Goal: Task Accomplishment & Management: Complete application form

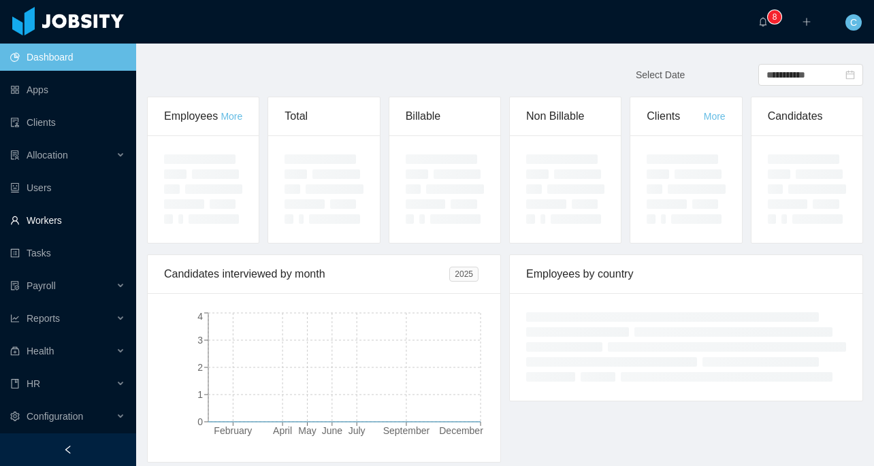
click at [82, 219] on link "Workers" at bounding box center [67, 220] width 115 height 27
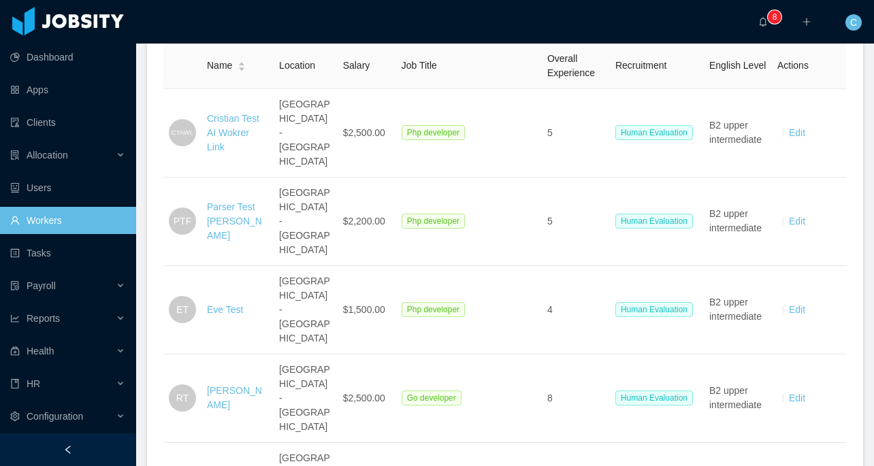
scroll to position [271, 0]
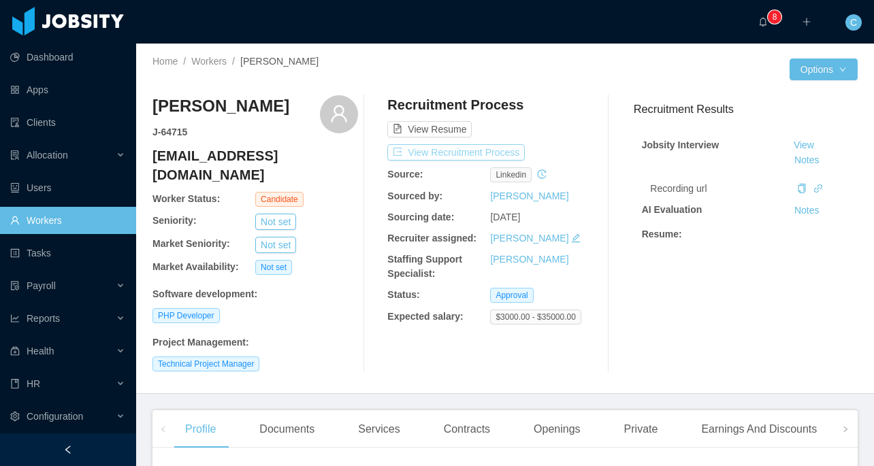
click at [458, 151] on button "View Recruitment Process" at bounding box center [455, 152] width 137 height 16
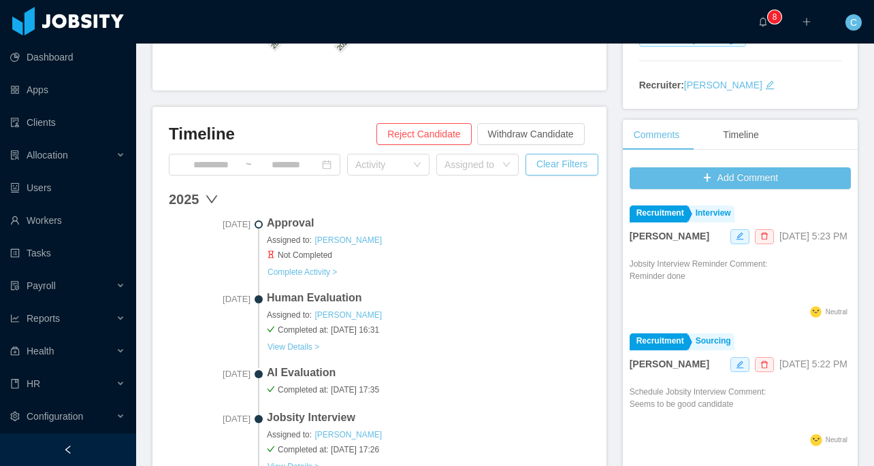
scroll to position [366, 0]
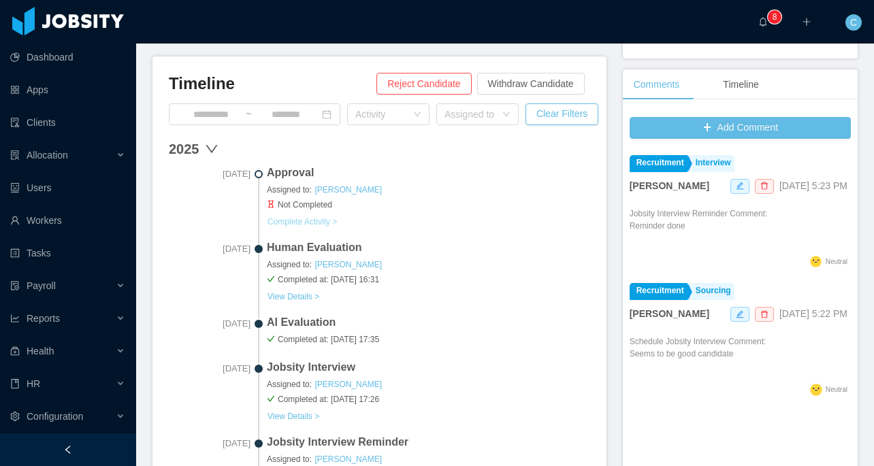
click at [328, 217] on button "Complete Activity >" at bounding box center [302, 221] width 71 height 11
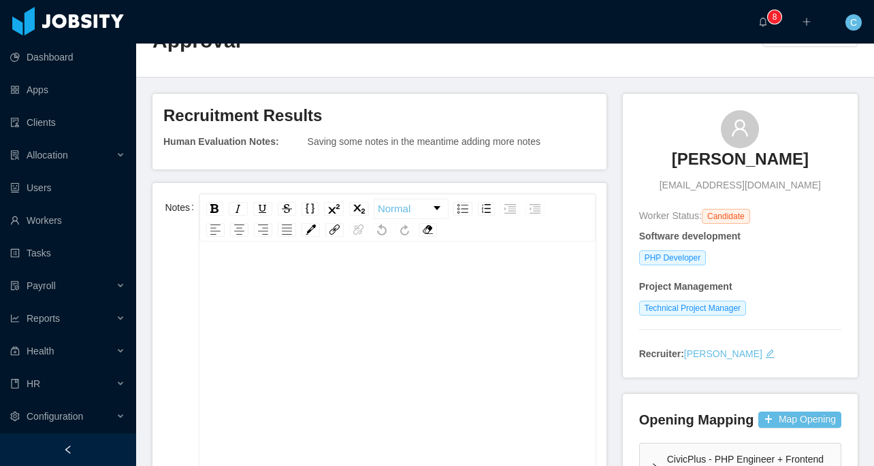
scroll to position [83, 0]
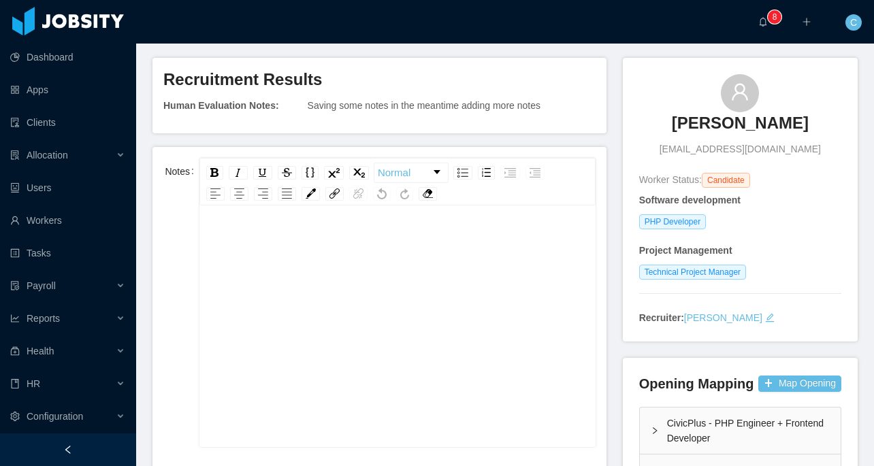
click at [350, 253] on div "rdw-editor" at bounding box center [397, 242] width 375 height 27
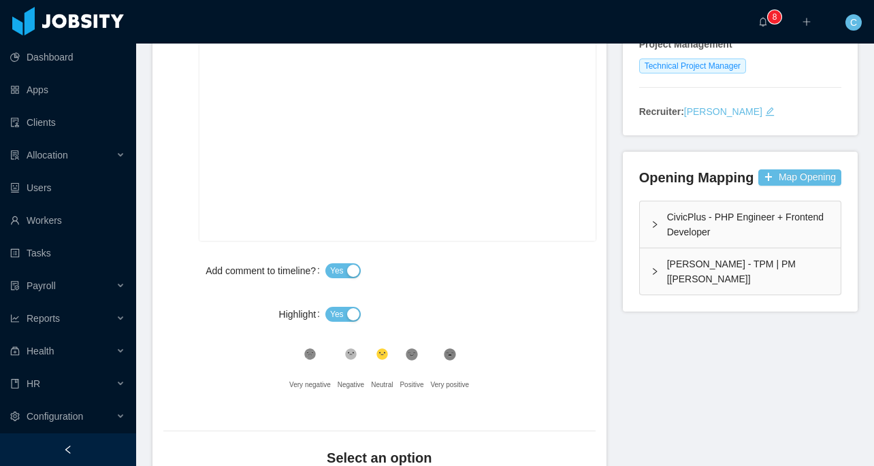
scroll to position [359, 0]
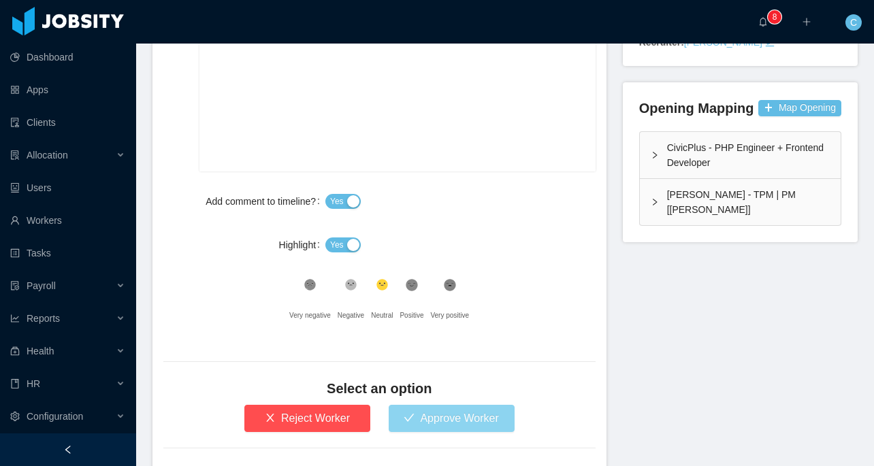
click at [418, 415] on button "Approve Worker" at bounding box center [452, 418] width 126 height 27
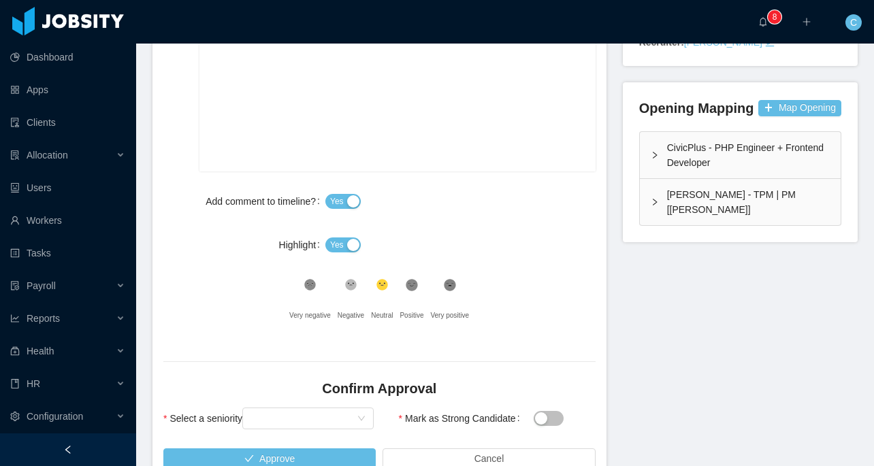
click at [417, 290] on icon at bounding box center [412, 286] width 12 height 12
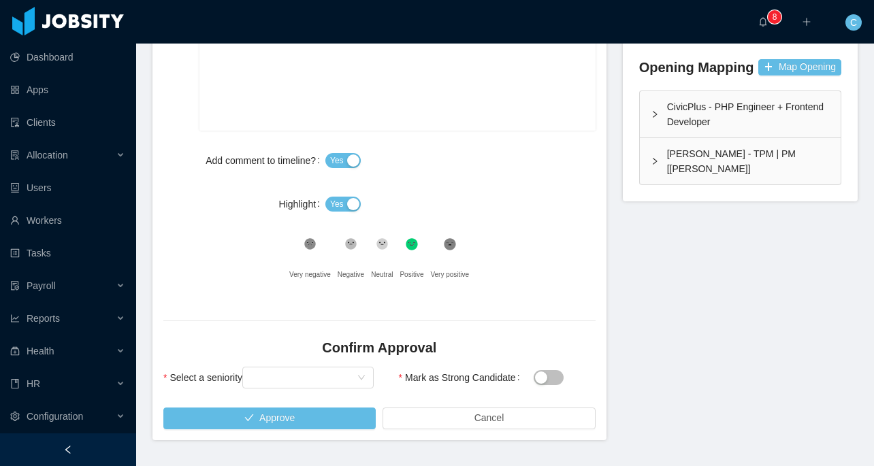
scroll to position [437, 0]
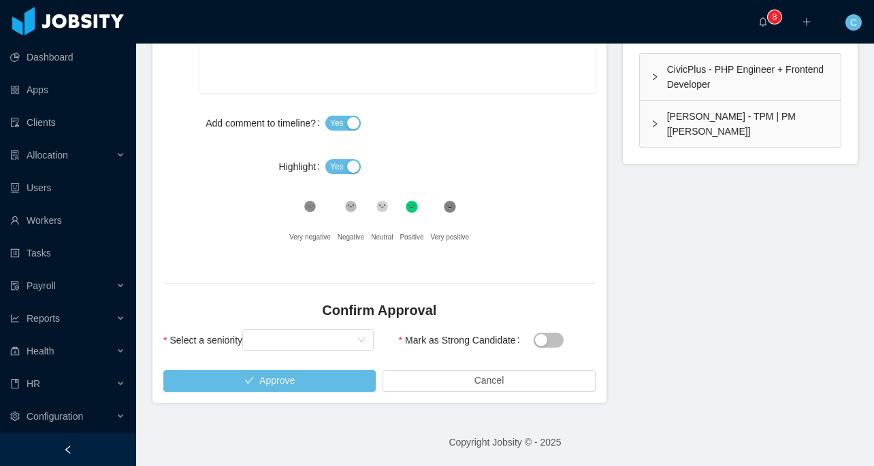
click at [327, 321] on div "Confirm Approval" at bounding box center [379, 314] width 432 height 26
click at [318, 334] on div "Select seniority" at bounding box center [303, 340] width 106 height 20
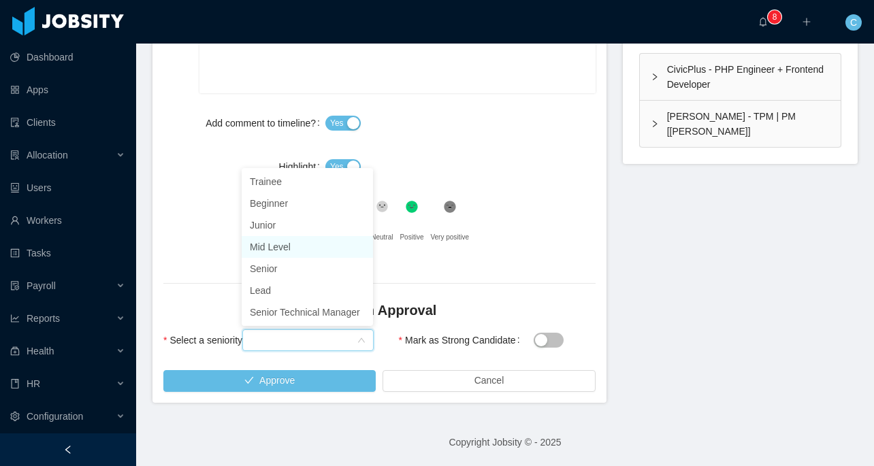
click at [296, 252] on li "Mid Level" at bounding box center [307, 247] width 131 height 22
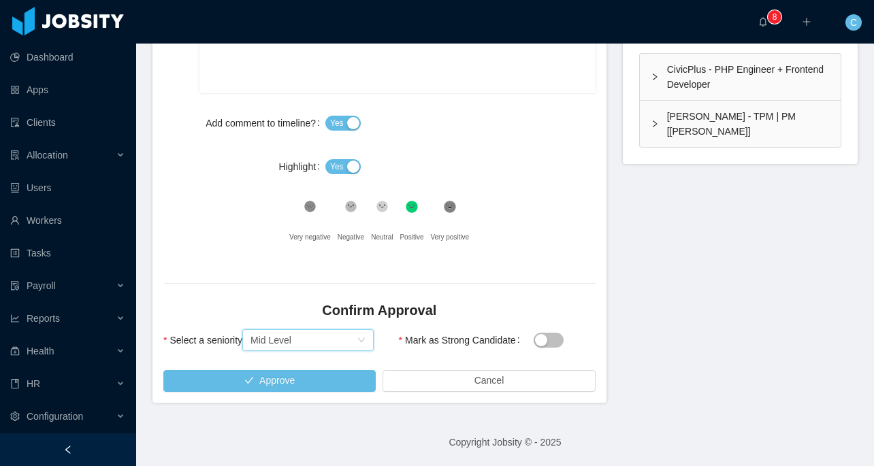
click at [555, 343] on button "Mark as Strong Candidate" at bounding box center [549, 340] width 30 height 15
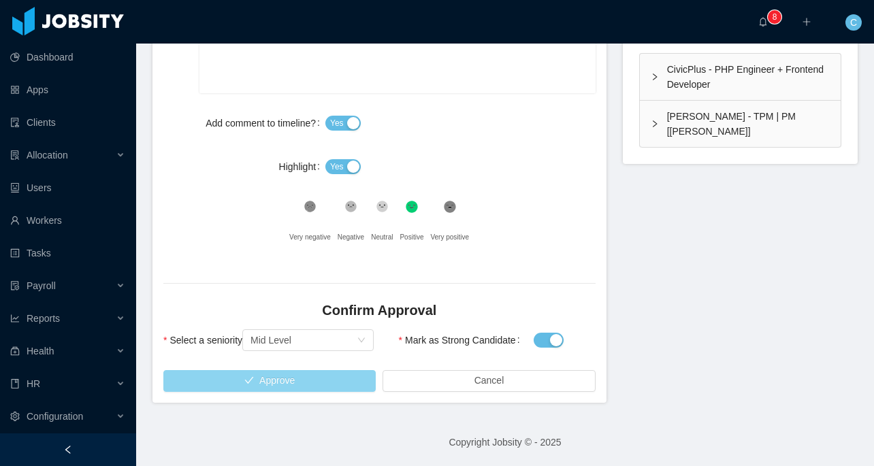
click at [234, 378] on button "Approve" at bounding box center [269, 381] width 212 height 22
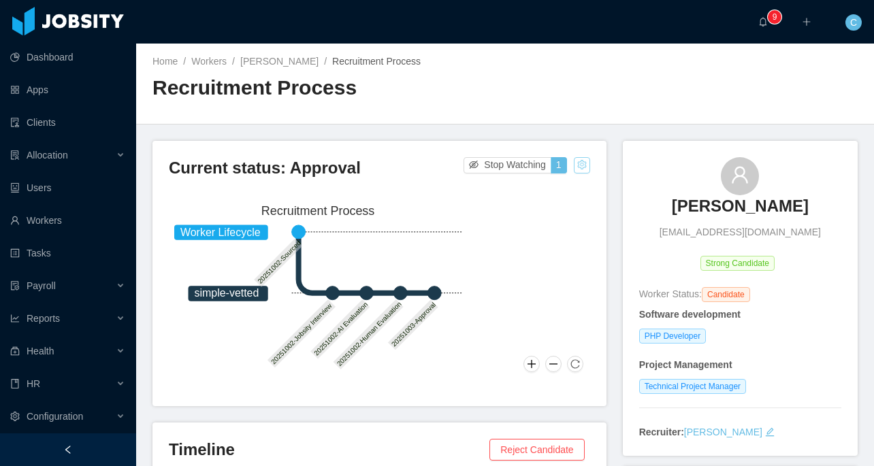
click at [585, 161] on button "button" at bounding box center [582, 165] width 16 height 16
click at [553, 205] on div "Change status" at bounding box center [548, 208] width 61 height 15
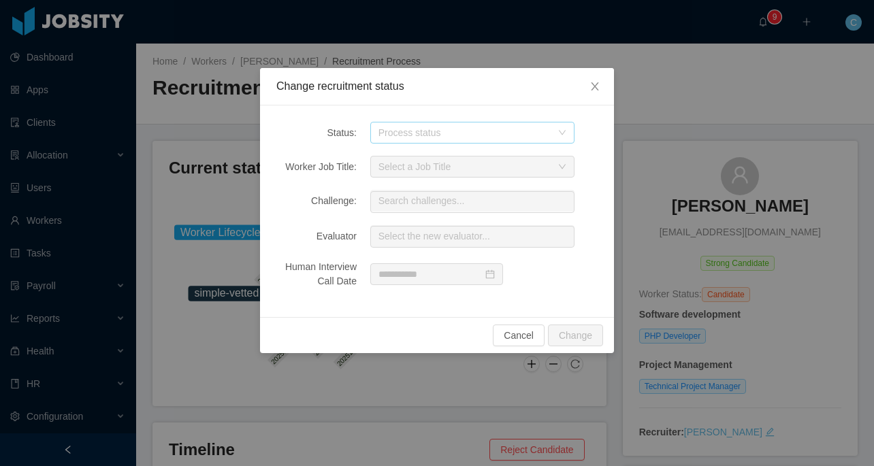
click at [507, 126] on div "Process status" at bounding box center [464, 133] width 173 height 14
click at [596, 88] on icon "icon: close" at bounding box center [594, 86] width 7 height 8
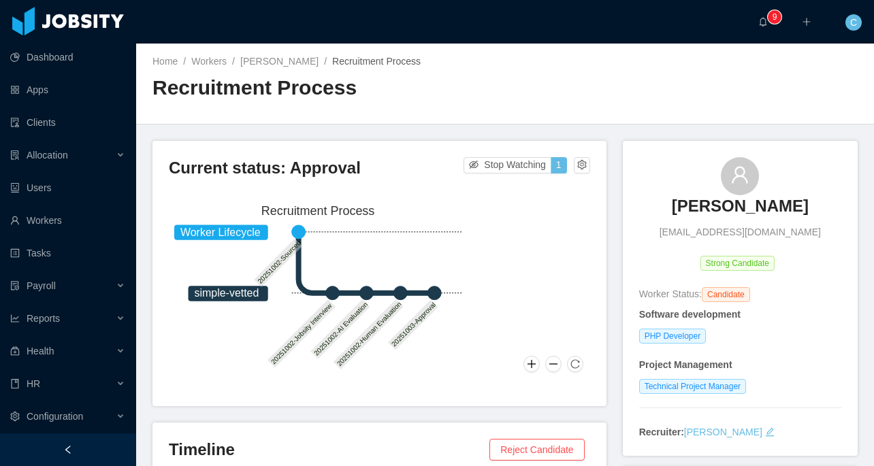
click at [596, 88] on div "Home / Workers / [PERSON_NAME] / Recruitment Process / Recruitment Process" at bounding box center [505, 84] width 738 height 81
drag, startPoint x: 596, startPoint y: 88, endPoint x: 555, endPoint y: 90, distance: 40.9
click at [555, 90] on div "Home / Workers / [PERSON_NAME] / Recruitment Process / Recruitment Process" at bounding box center [505, 84] width 738 height 81
click at [555, 91] on div "Home / Workers / [PERSON_NAME] / Recruitment Process / Recruitment Process" at bounding box center [505, 84] width 738 height 81
click at [544, 276] on div "Worker Lifecycle simple-vetted 20251002-Sourced 20251002-Jobsity Interview 2025…" at bounding box center [379, 289] width 421 height 182
